Goal: Navigation & Orientation: Find specific page/section

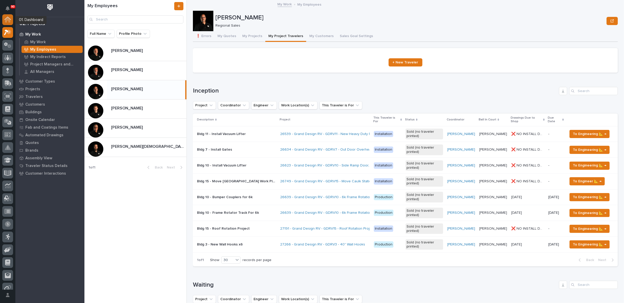
click at [6, 18] on icon at bounding box center [7, 18] width 7 height 3
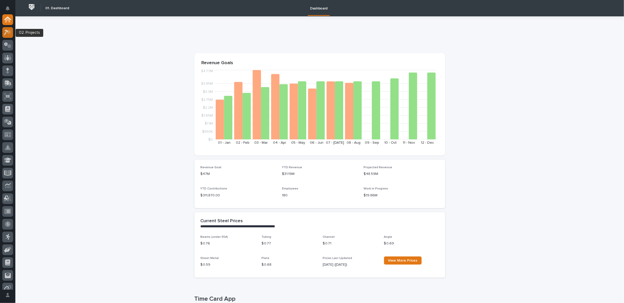
click at [10, 29] on icon at bounding box center [7, 32] width 7 height 6
